Goal: Task Accomplishment & Management: Manage account settings

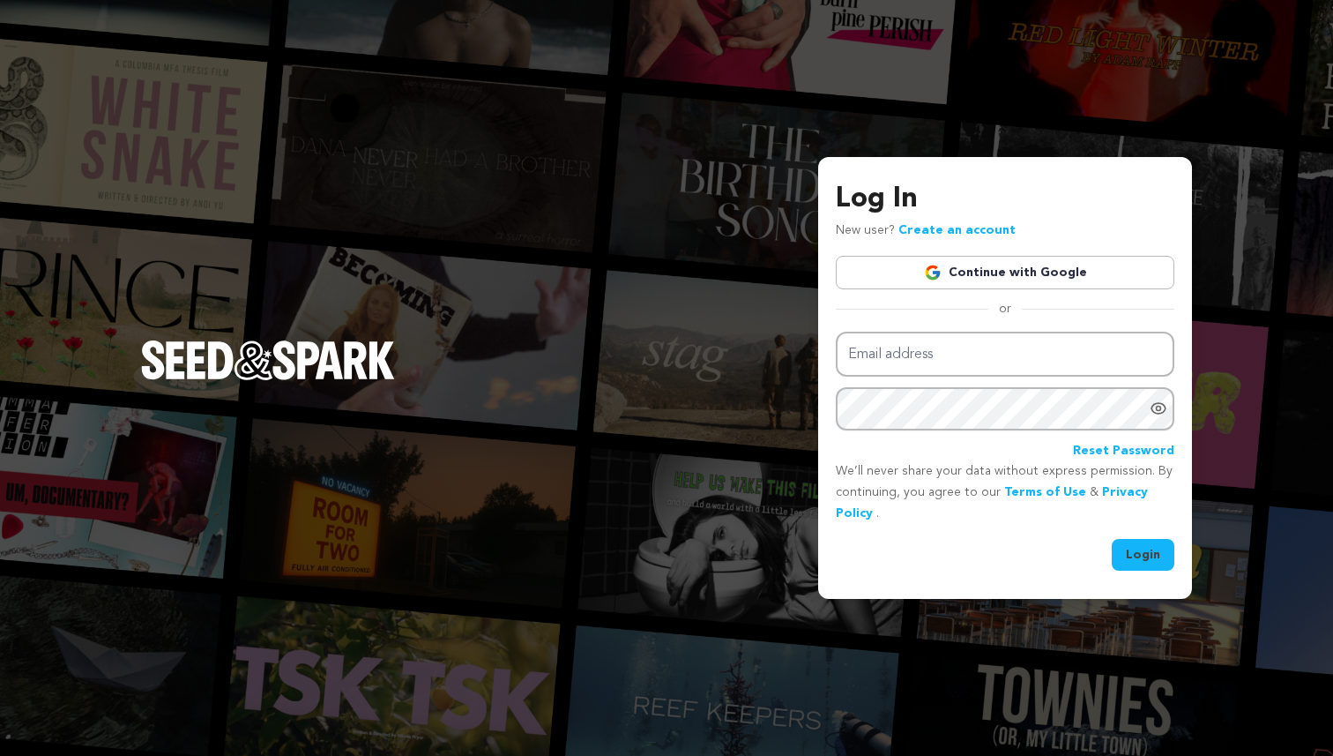
click at [1008, 278] on link "Continue with Google" at bounding box center [1005, 273] width 339 height 34
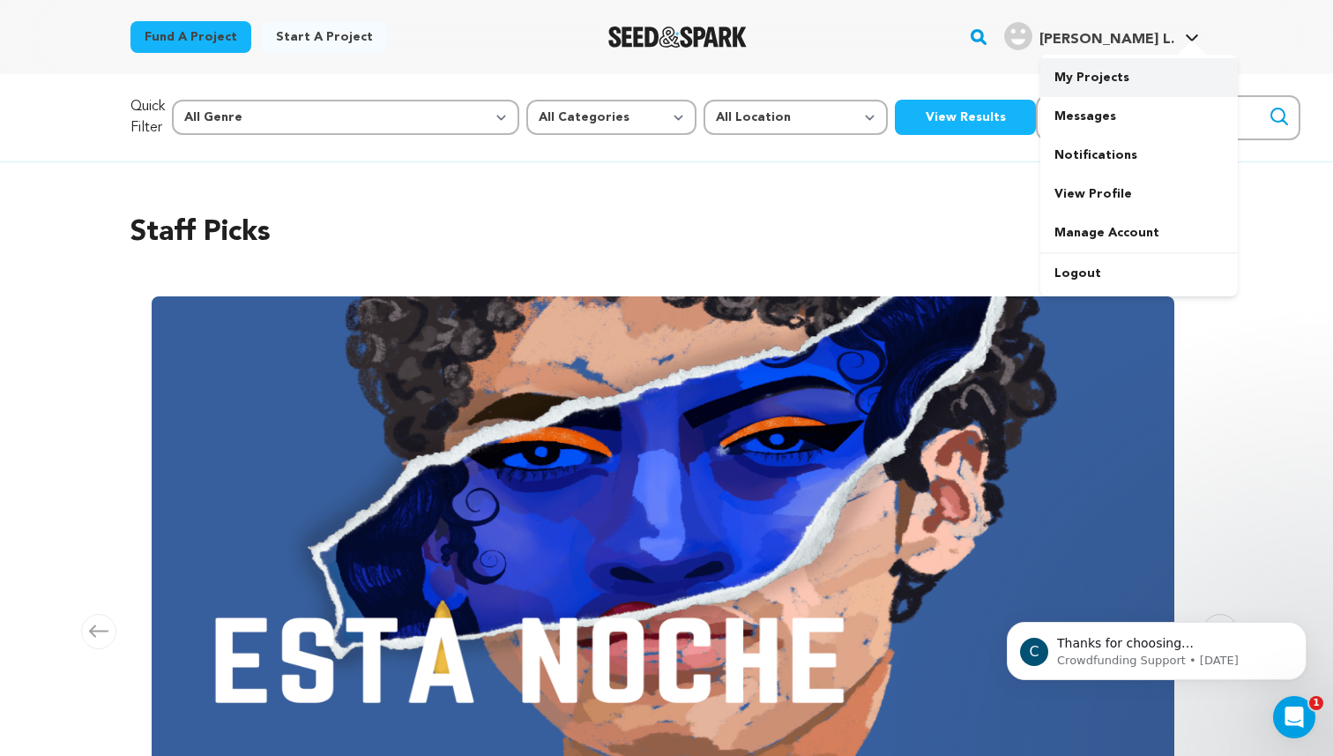
click at [1089, 74] on link "My Projects" at bounding box center [1140, 77] width 198 height 39
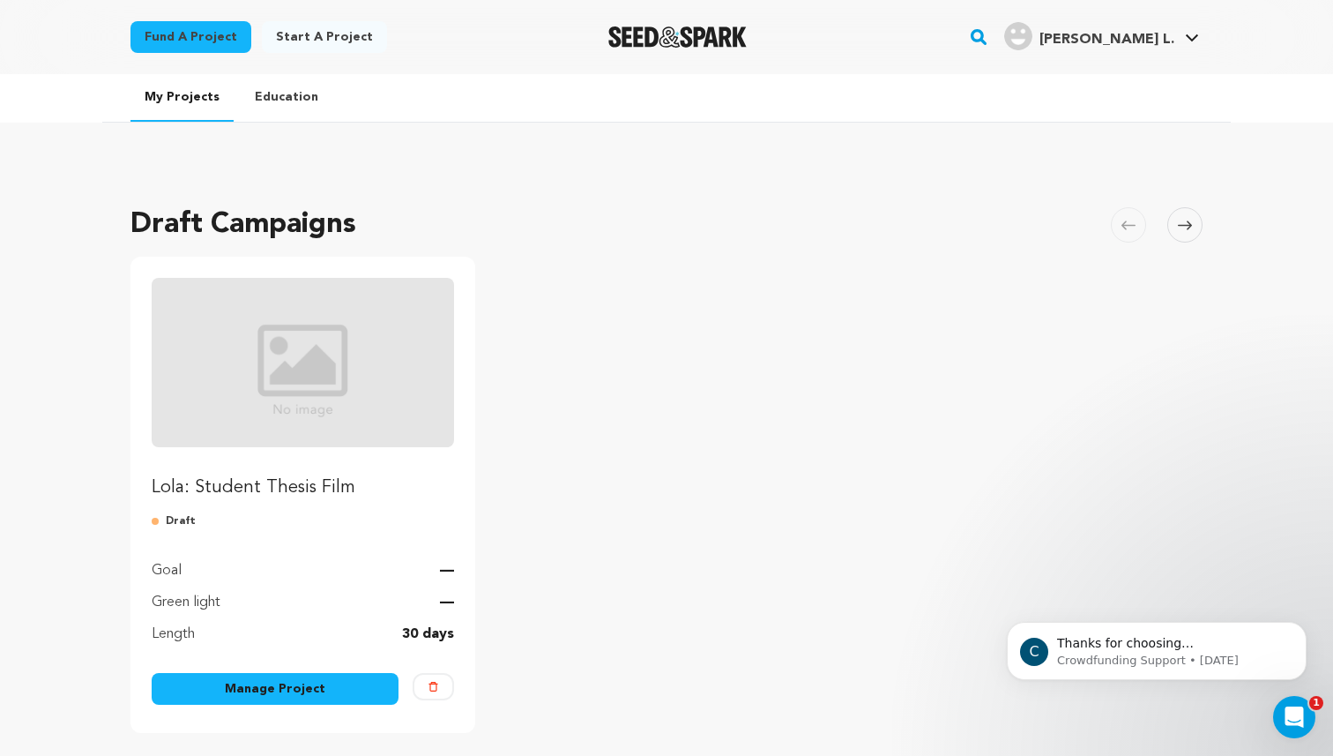
click at [295, 687] on link "Manage Project" at bounding box center [275, 689] width 247 height 32
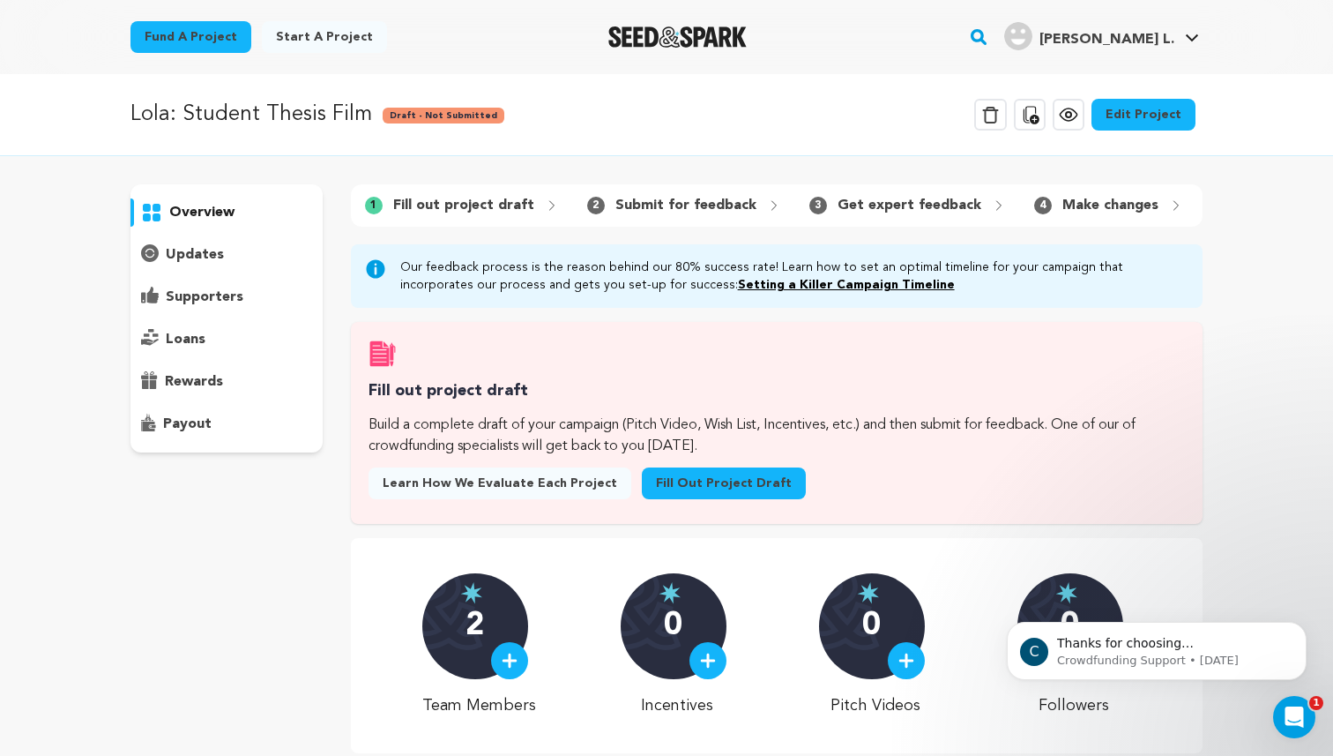
click at [1153, 119] on link "Edit Project" at bounding box center [1144, 115] width 104 height 32
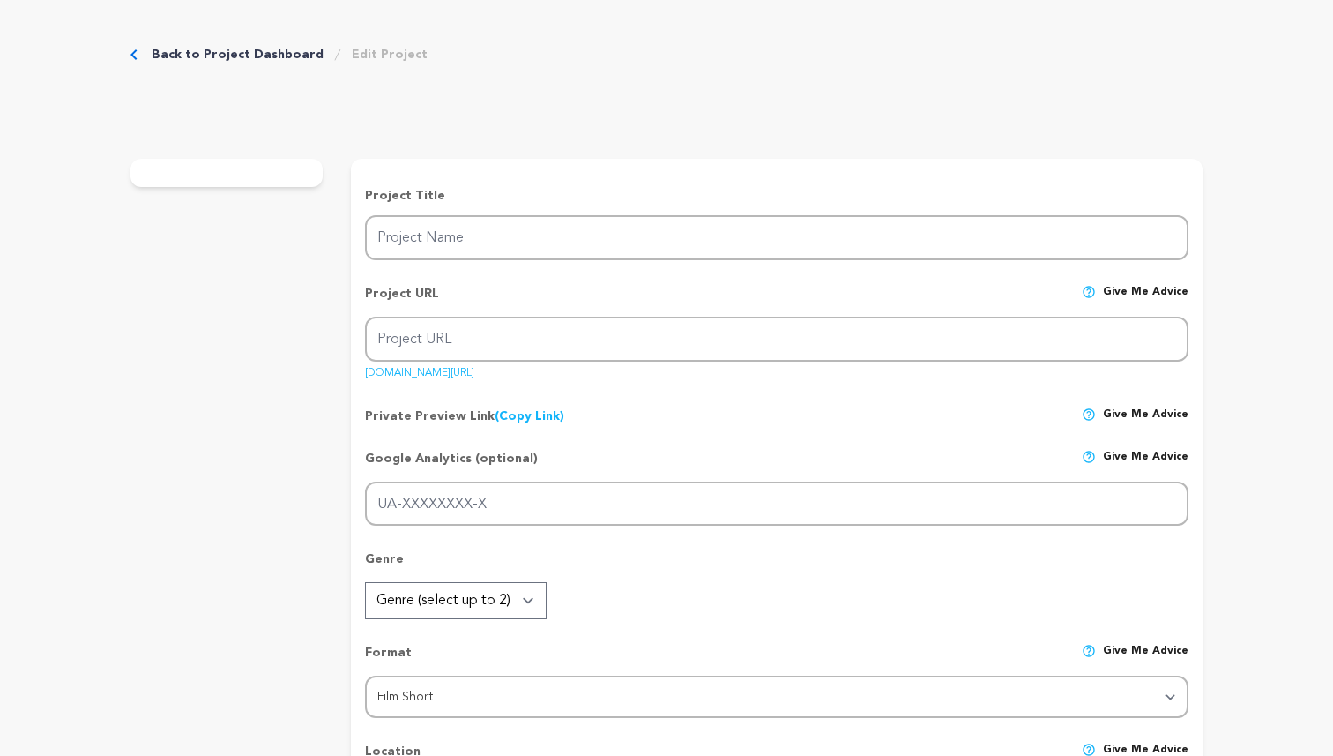
type input "Lola: Student Thesis Film"
type input "lola-student-thesis-film"
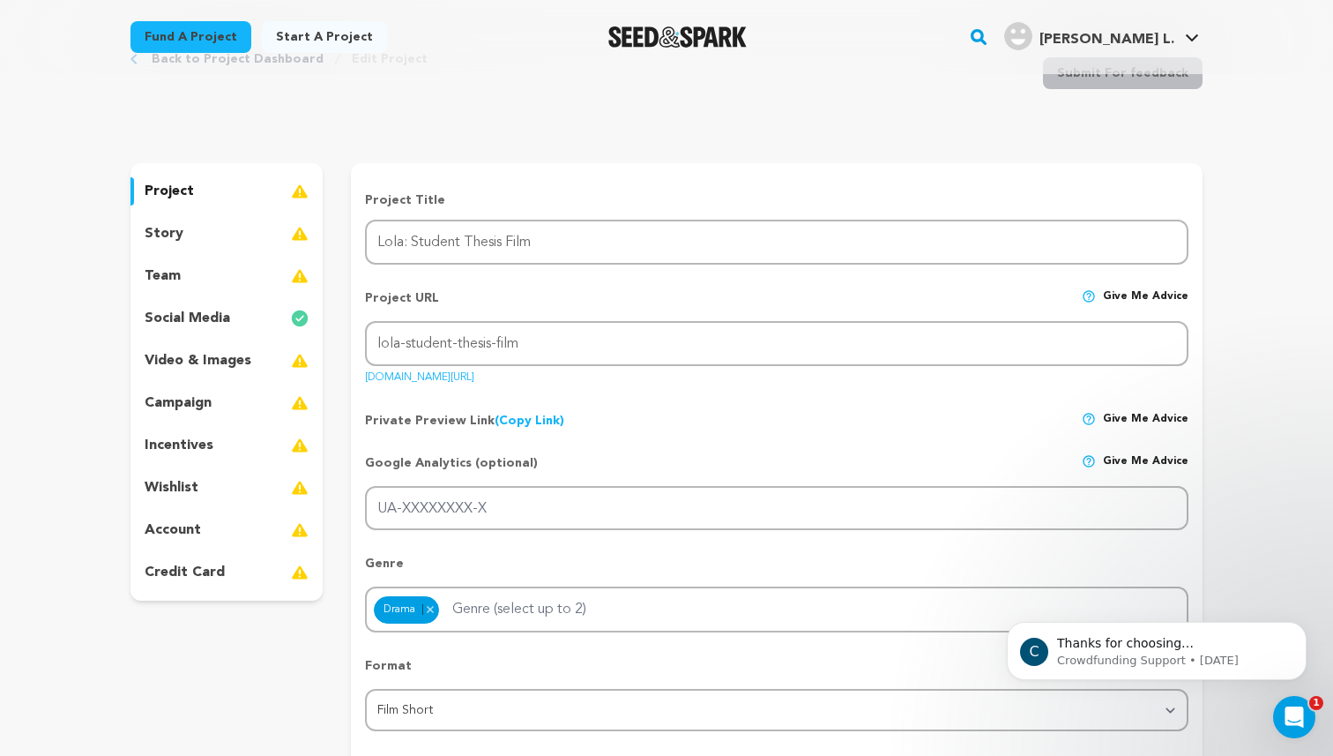
scroll to position [32, 0]
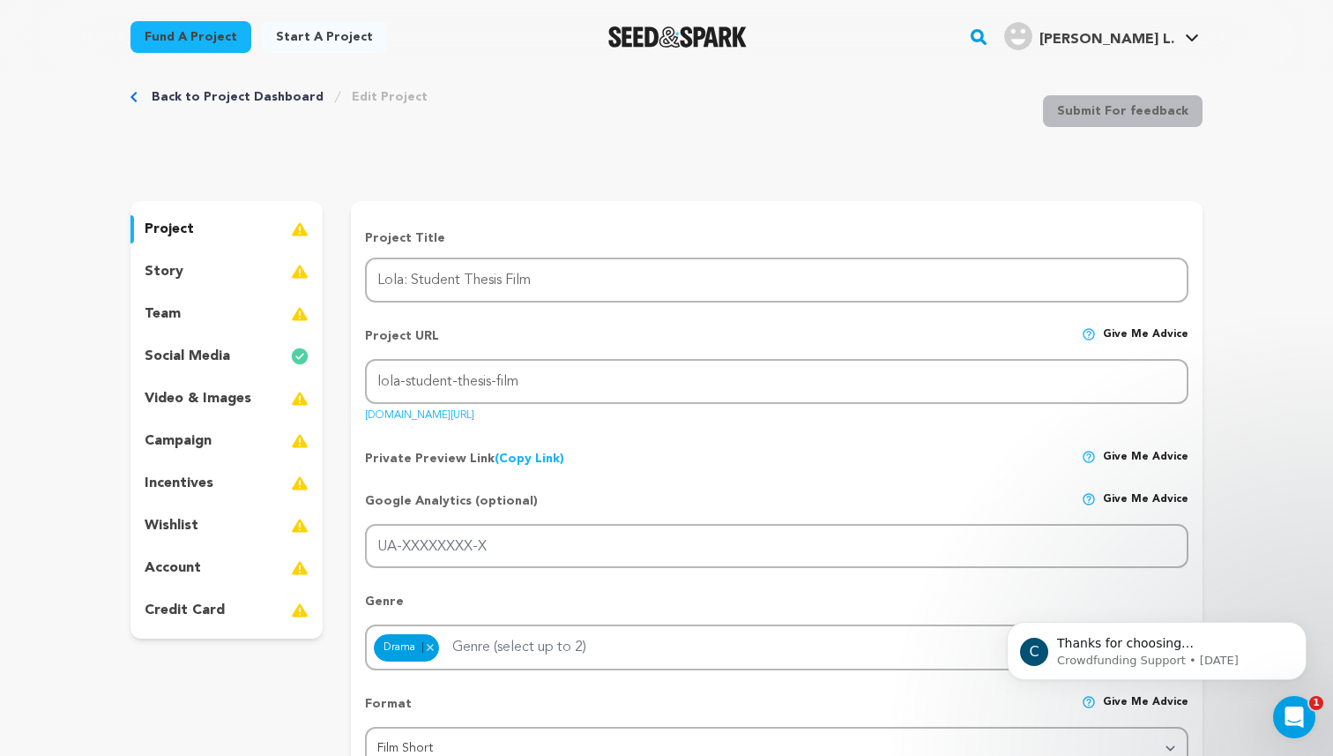
click at [190, 443] on p "campaign" at bounding box center [178, 440] width 67 height 21
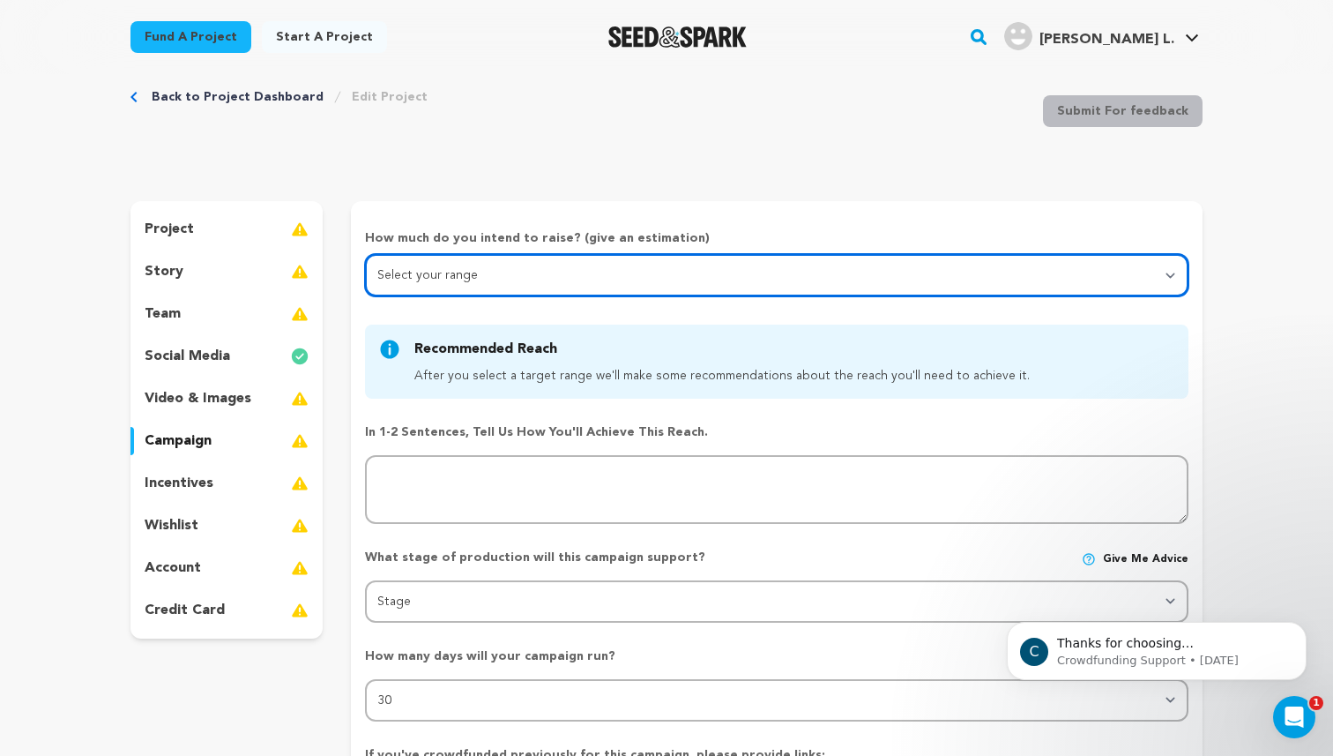
click at [425, 271] on select "Select your range Less than $10k 10k - $14k 15k - $24k 25k - $49k 50k or more" at bounding box center [777, 275] width 824 height 42
select select "1"
click at [365, 254] on select "Select your range Less than $10k 10k - $14k 15k - $24k 25k - $49k 50k or more" at bounding box center [777, 275] width 824 height 42
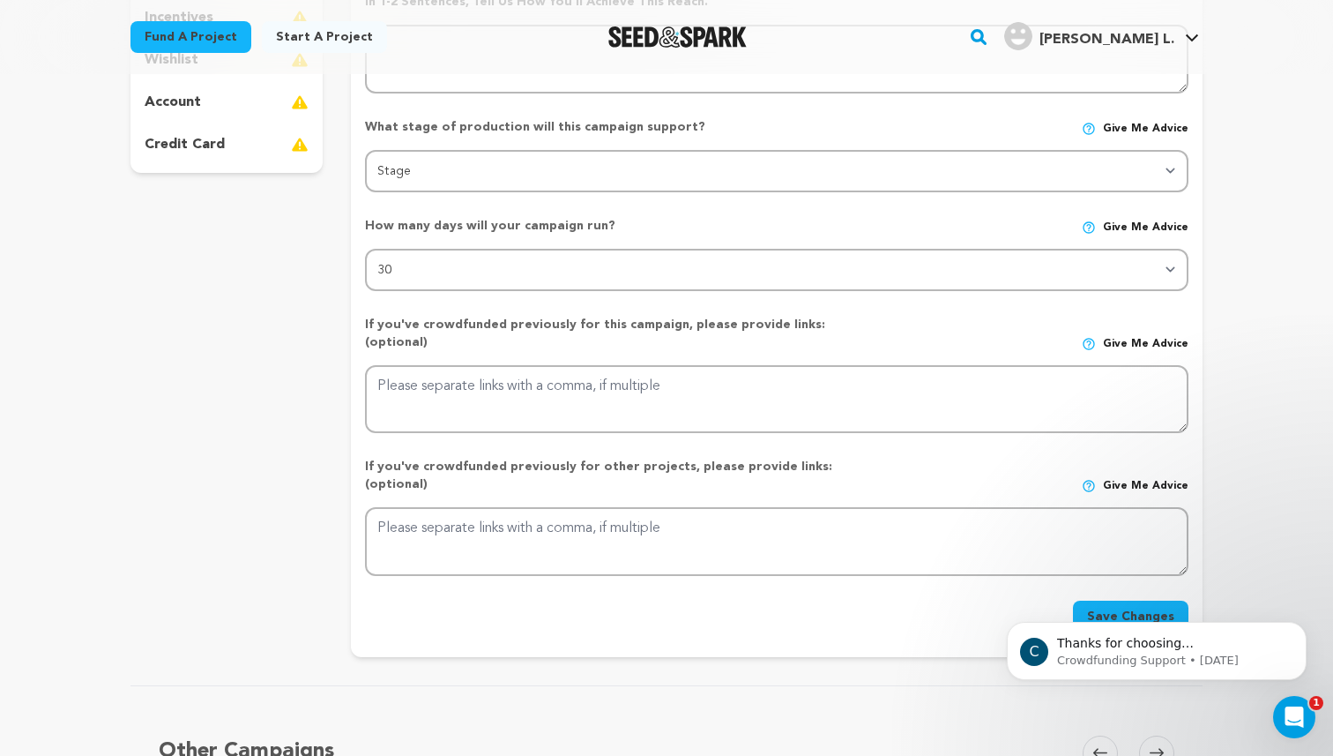
scroll to position [485, 0]
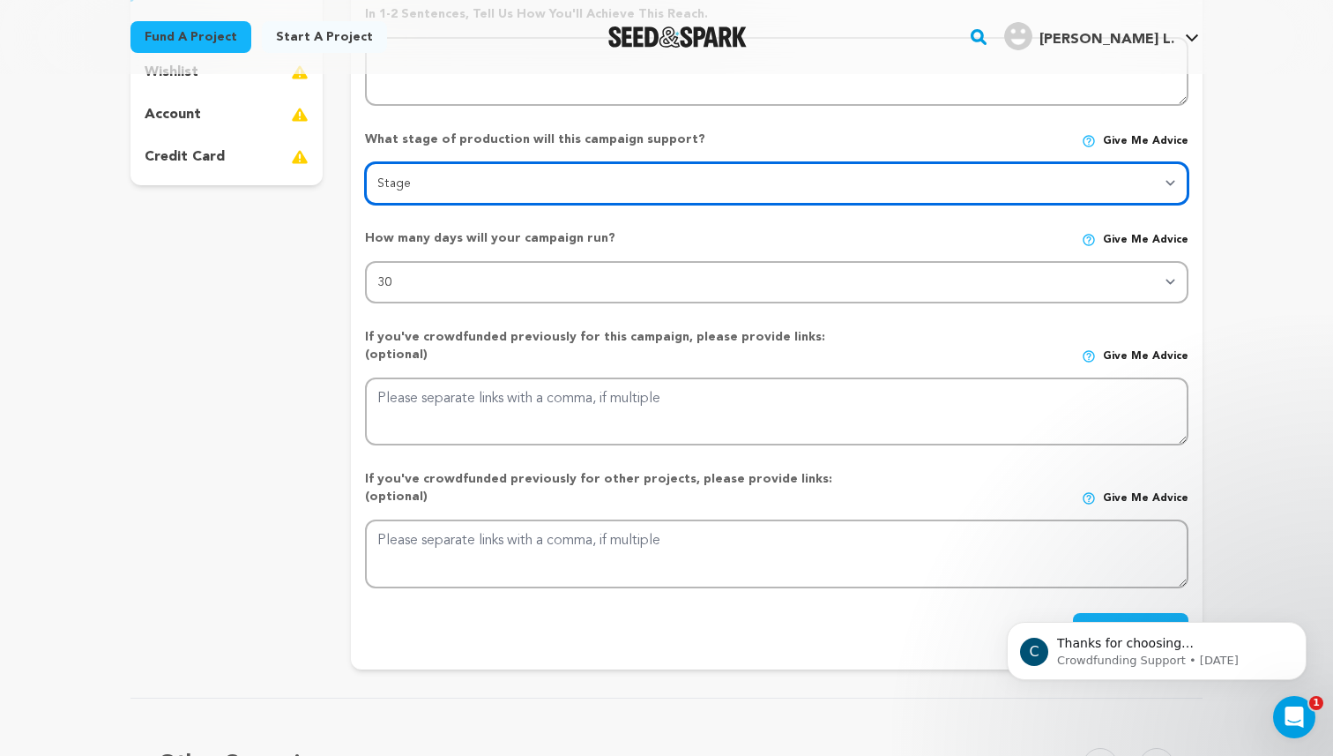
click at [480, 187] on select "Stage DEVELOPMENT PRODUCTION POST-PRODUCTION DISTRIBUTION PRE-PRODUCTION ENHANC…" at bounding box center [777, 183] width 824 height 42
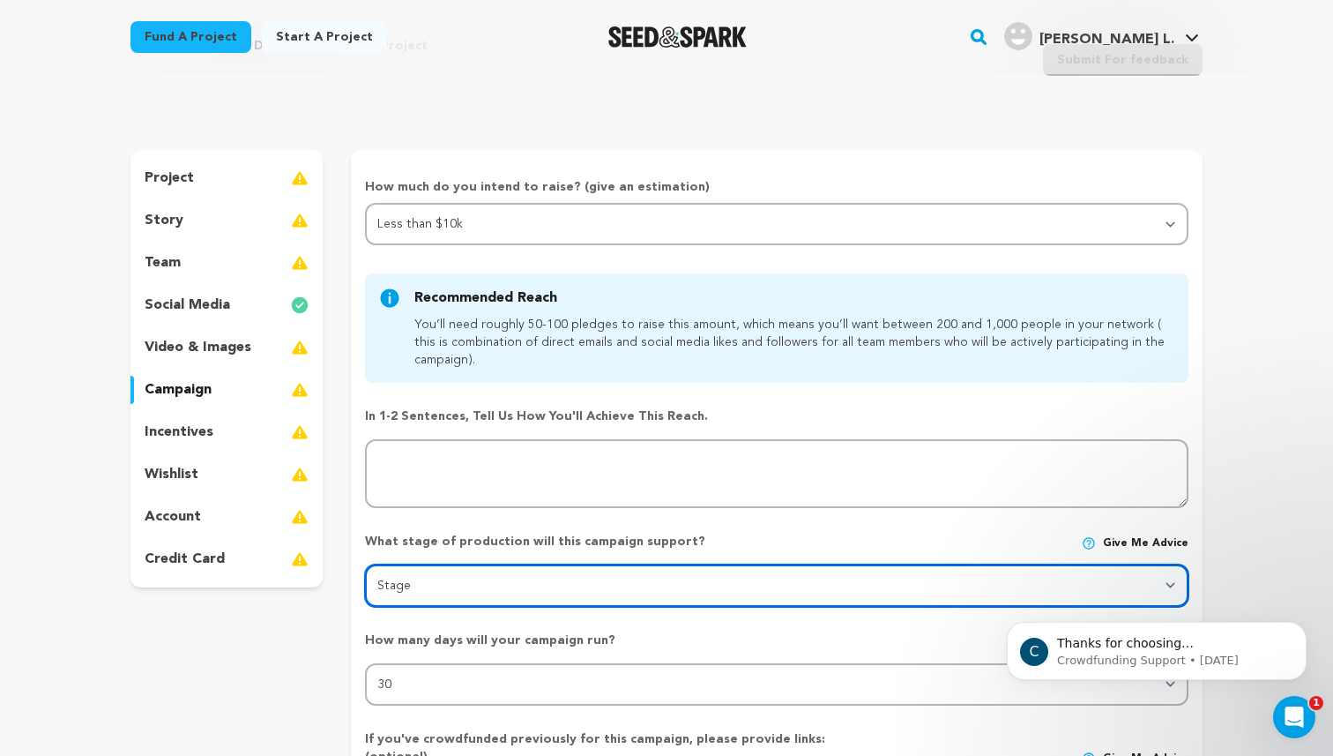
scroll to position [0, 0]
